Goal: Task Accomplishment & Management: Complete application form

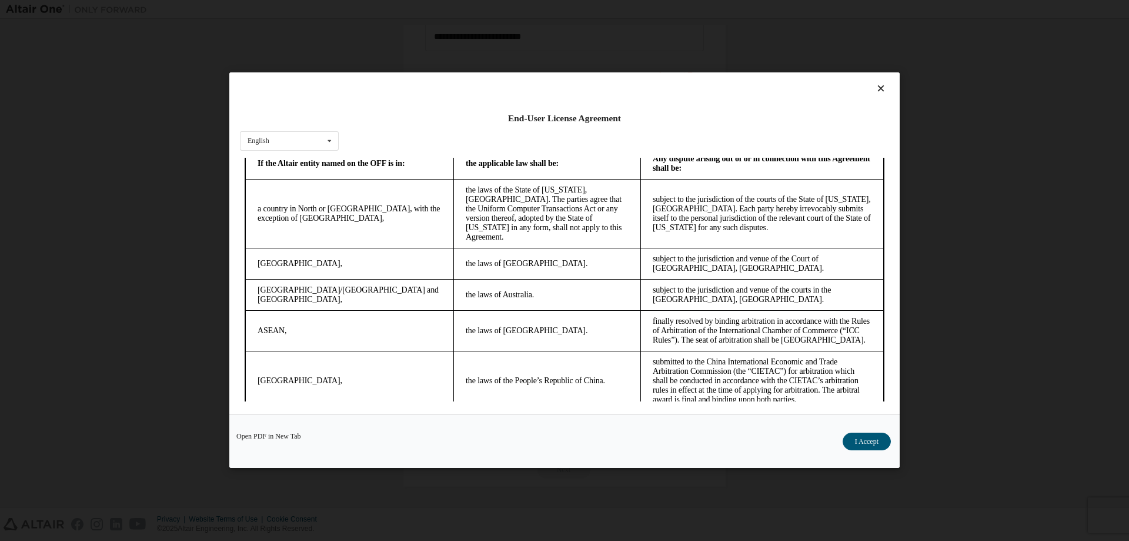
scroll to position [2980, 0]
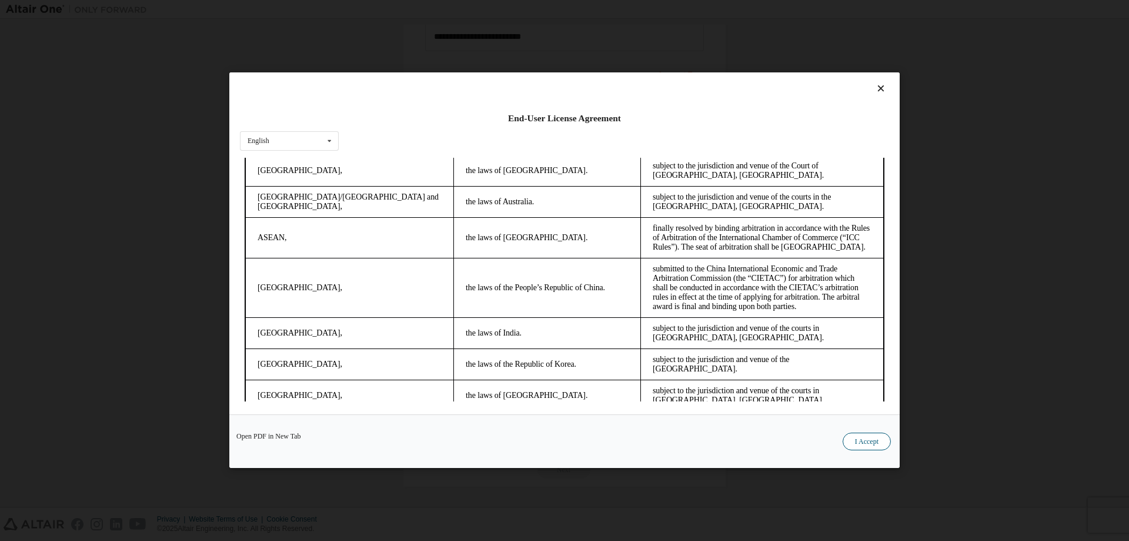
click at [863, 442] on button "I Accept" at bounding box center [867, 442] width 48 height 18
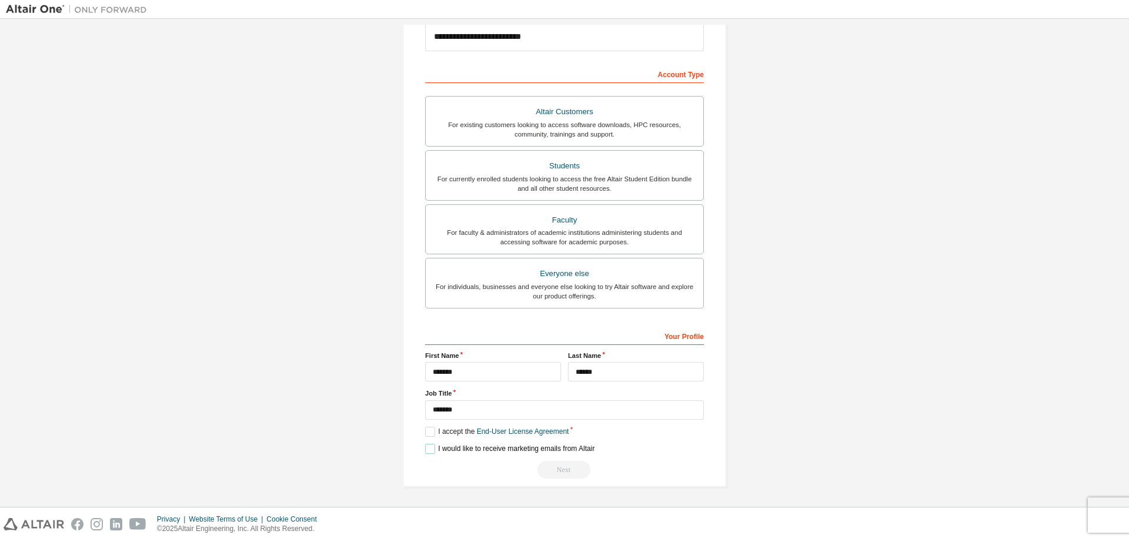
click at [425, 450] on label "I would like to receive marketing emails from Altair" at bounding box center [509, 449] width 169 height 10
click at [427, 445] on label "I would like to receive marketing emails from Altair" at bounding box center [509, 449] width 169 height 10
click at [425, 432] on label "I accept the End-User License Agreement" at bounding box center [497, 431] width 144 height 10
click at [556, 470] on div "Next" at bounding box center [564, 470] width 279 height 18
click at [1119, 507] on div "Privacy Website Terms of Use Cookie Consent © 2025 Altair Engineering, Inc. All…" at bounding box center [564, 524] width 1129 height 34
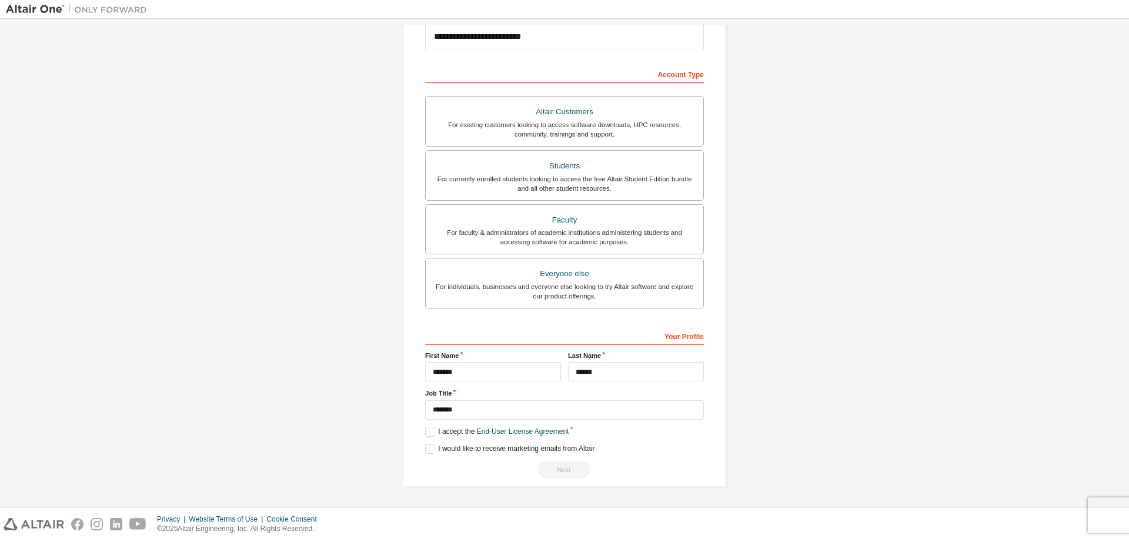
click at [1106, 518] on div "Privacy Website Terms of Use Cookie Consent © 2025 Altair Engineering, Inc. All…" at bounding box center [564, 524] width 1129 height 34
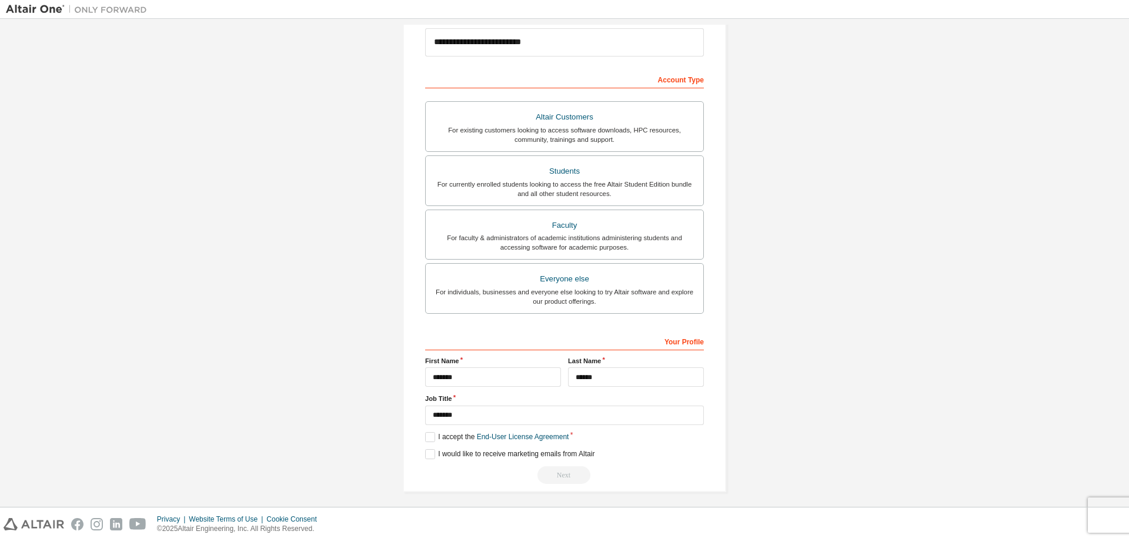
scroll to position [185, 0]
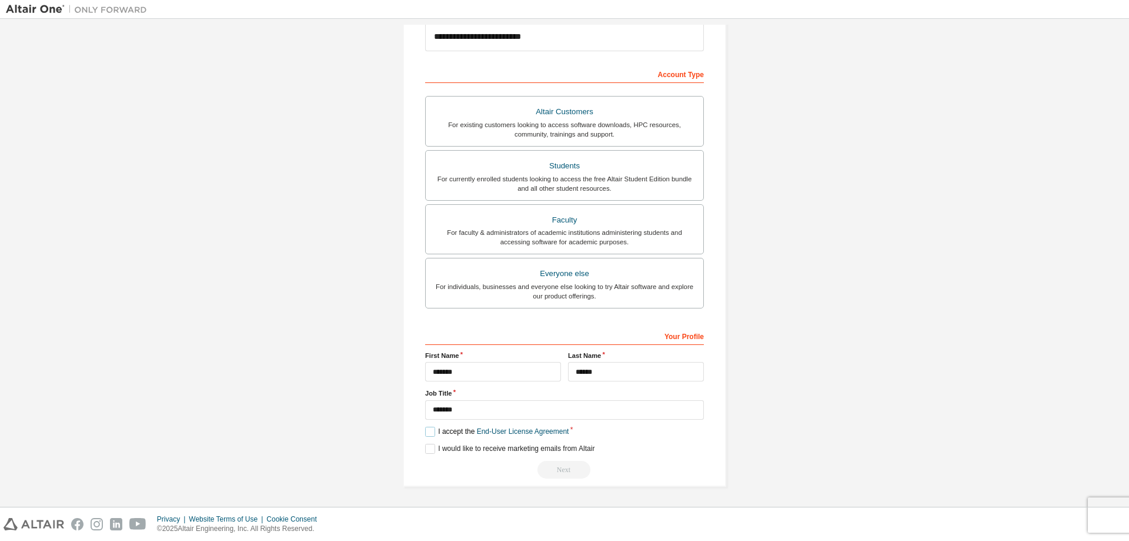
click at [434, 430] on label "I accept the End-User License Agreement" at bounding box center [497, 431] width 144 height 10
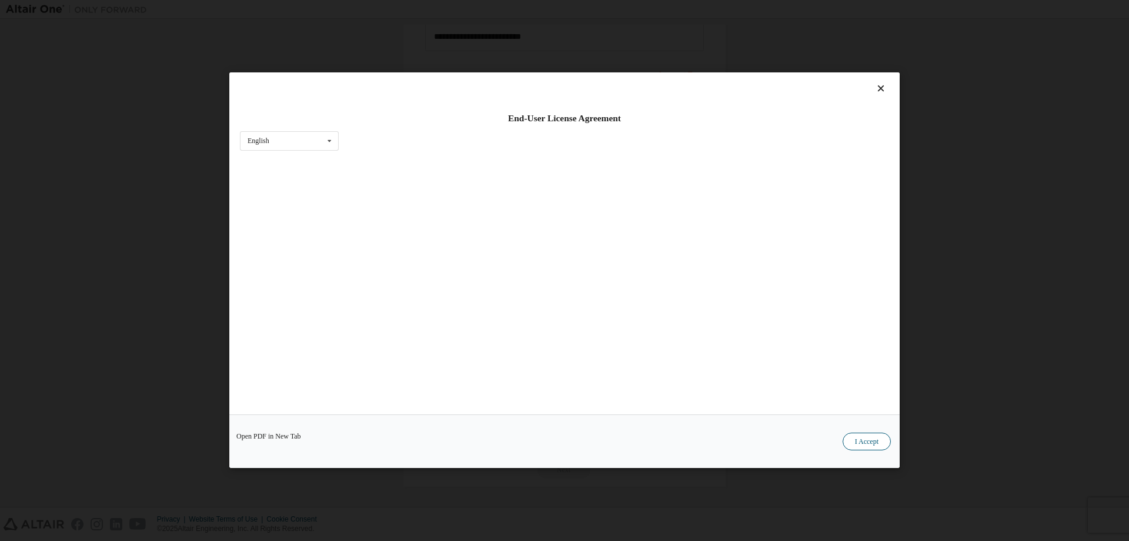
click at [874, 439] on button "I Accept" at bounding box center [867, 442] width 48 height 18
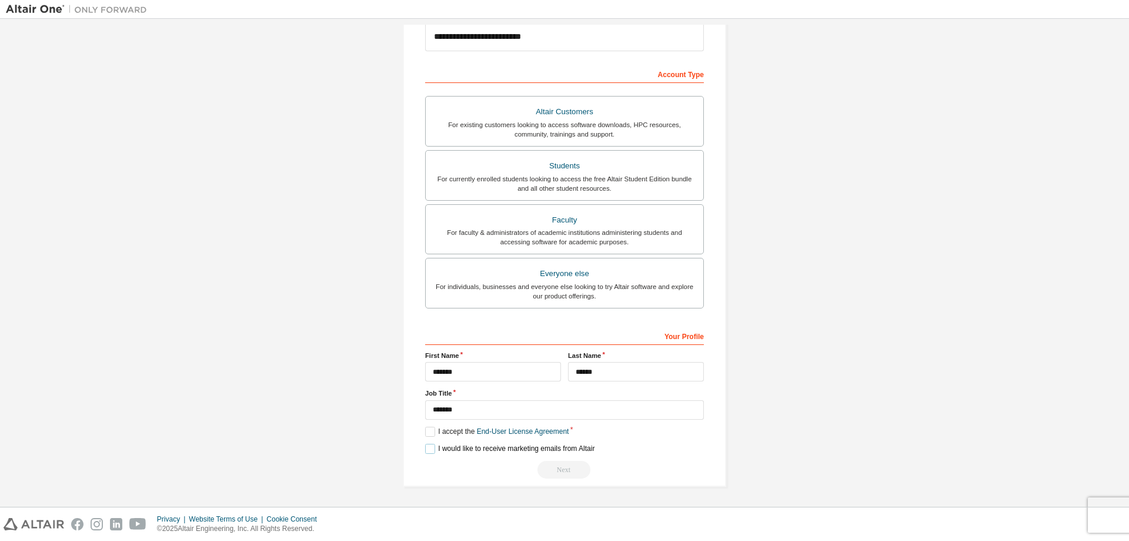
click at [429, 448] on label "I would like to receive marketing emails from Altair" at bounding box center [509, 449] width 169 height 10
click at [552, 471] on div "Next" at bounding box center [564, 470] width 279 height 18
click at [429, 431] on label "I accept the End-User License Agreement" at bounding box center [497, 431] width 144 height 10
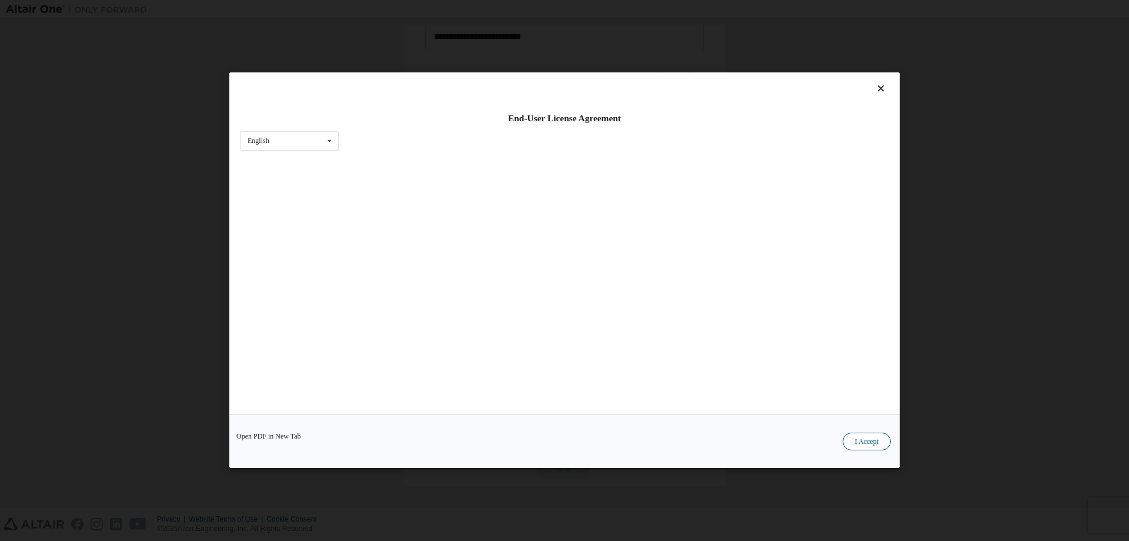
click at [863, 441] on button "I Accept" at bounding box center [867, 442] width 48 height 18
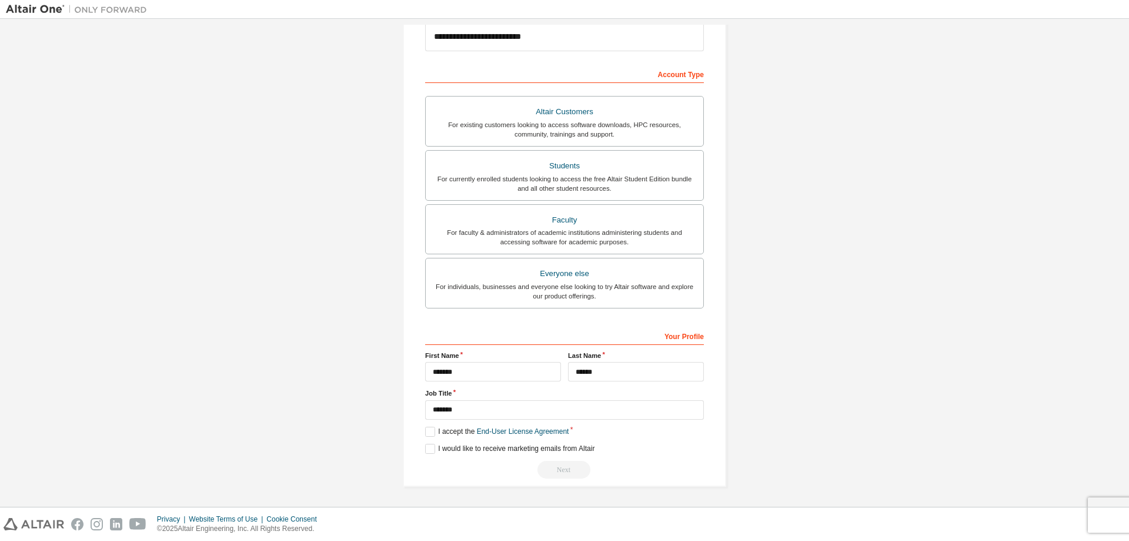
click at [559, 466] on div "Next" at bounding box center [564, 470] width 279 height 18
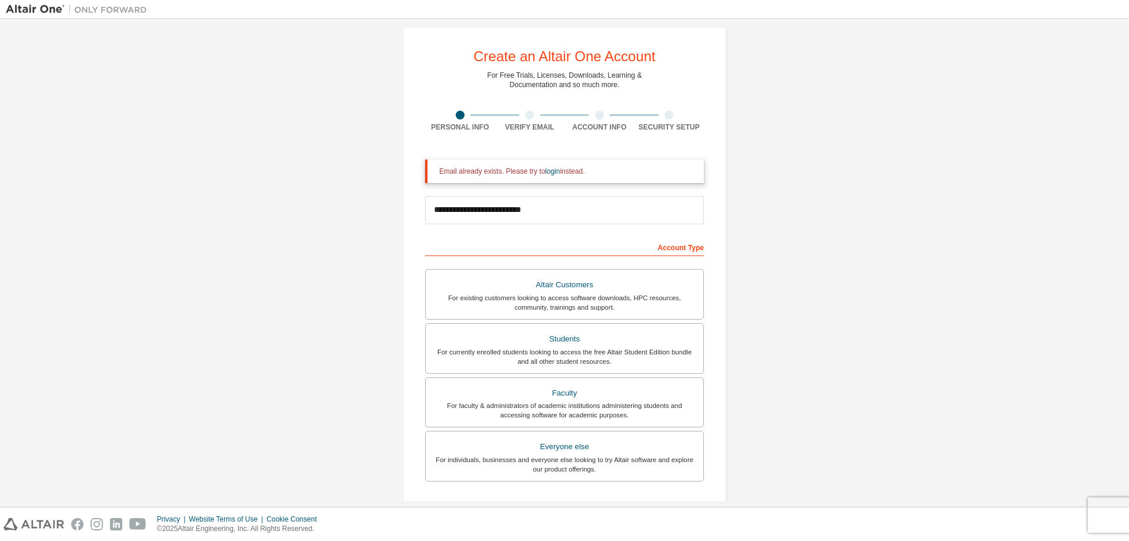
scroll to position [0, 0]
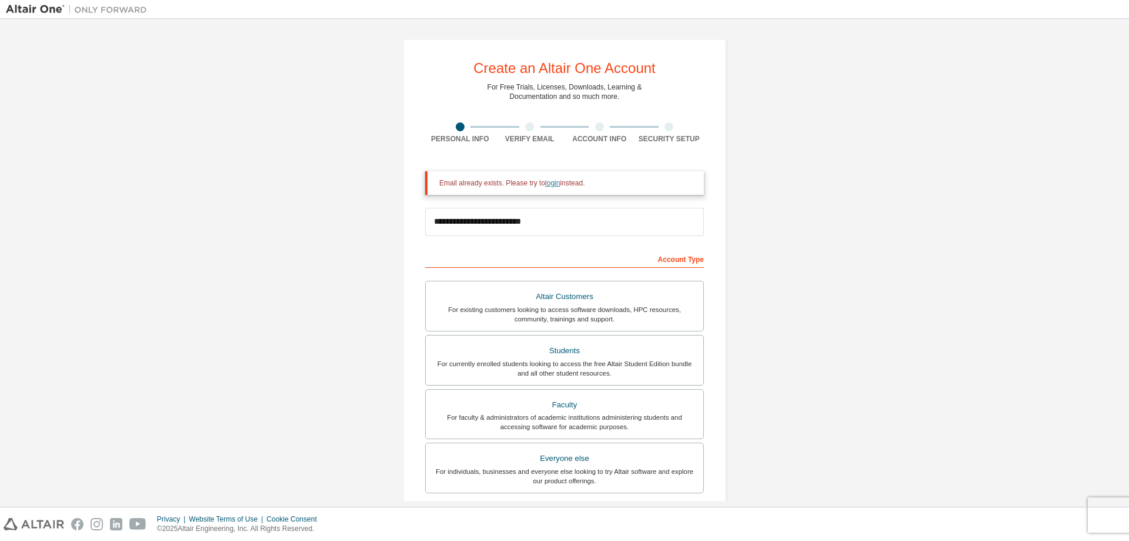
click at [545, 185] on link "login" at bounding box center [552, 183] width 15 height 8
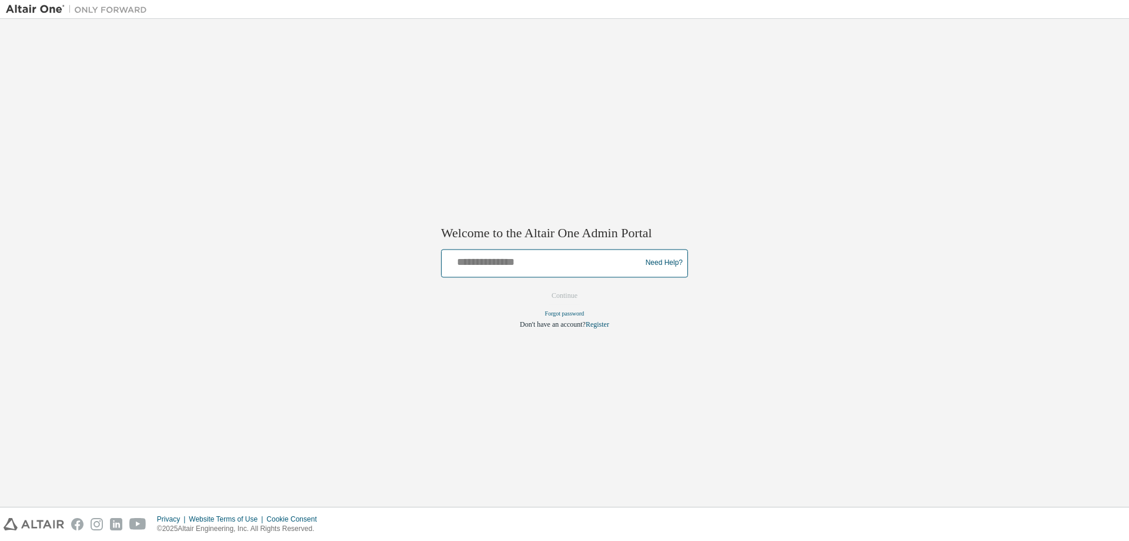
click at [509, 263] on input "text" at bounding box center [543, 260] width 194 height 17
type input "**********"
click at [558, 298] on button "Continue" at bounding box center [564, 295] width 51 height 18
